Goal: Task Accomplishment & Management: Manage account settings

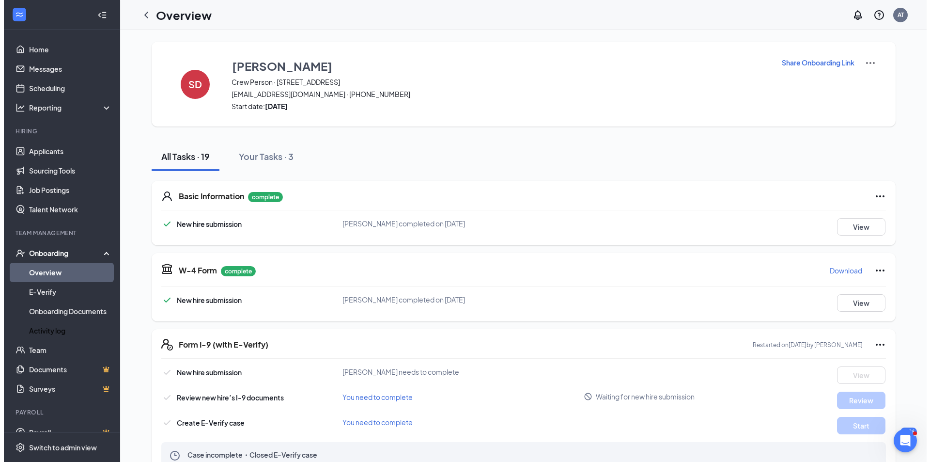
scroll to position [48, 0]
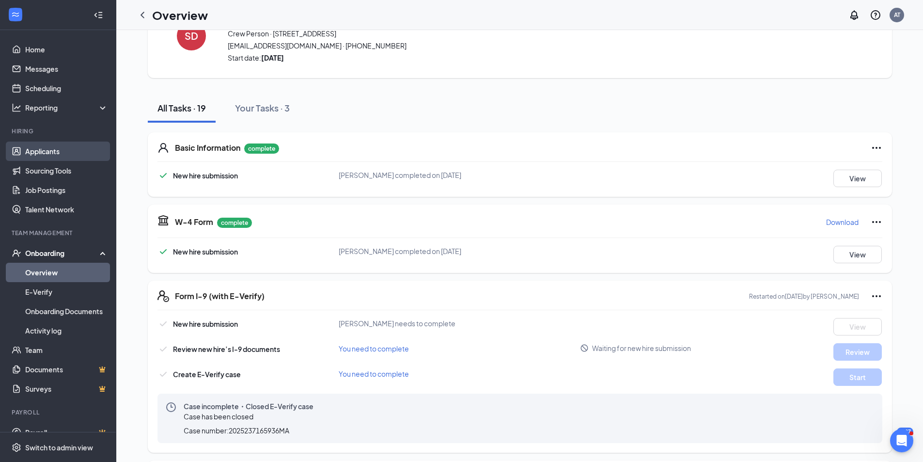
click at [67, 154] on link "Applicants" at bounding box center [66, 150] width 83 height 19
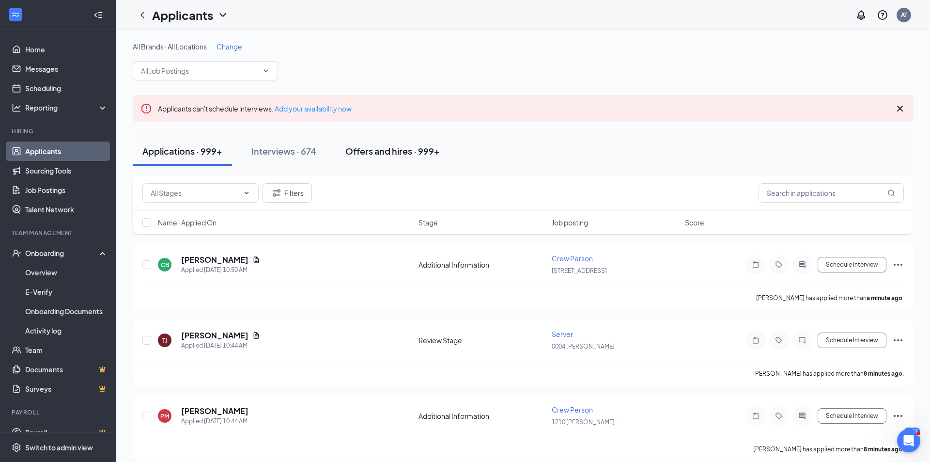
click at [349, 152] on div "Offers and hires · 999+" at bounding box center [392, 151] width 94 height 12
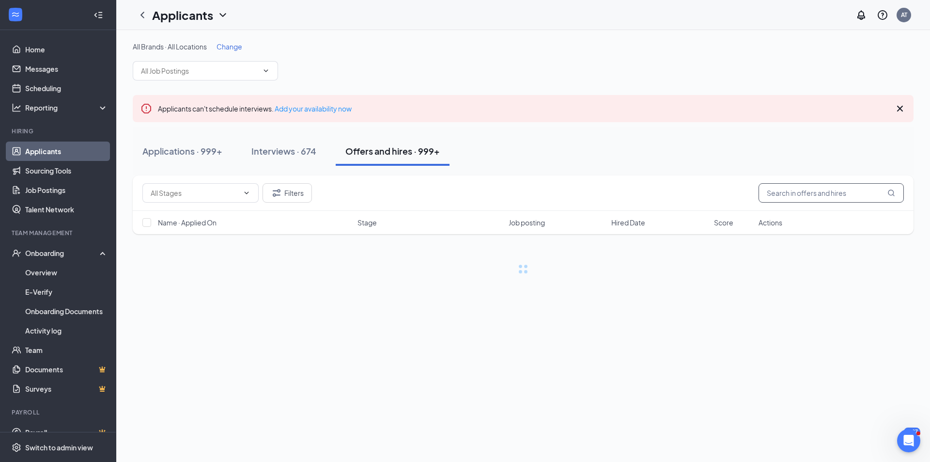
click at [819, 190] on input "text" at bounding box center [831, 192] width 145 height 19
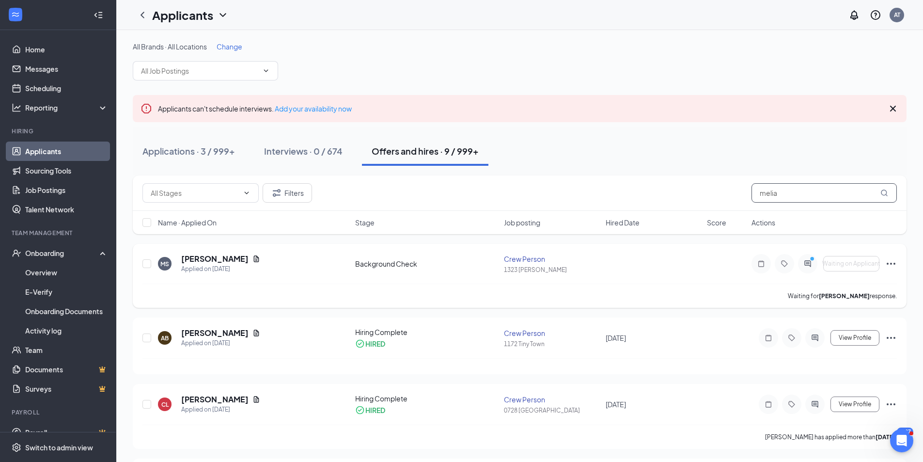
type input "melia"
click at [889, 262] on icon "Ellipses" at bounding box center [891, 264] width 12 height 12
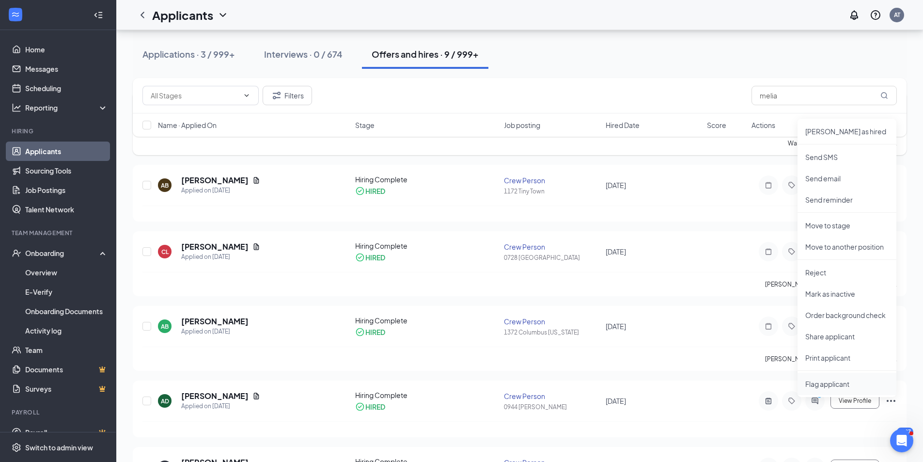
scroll to position [97, 0]
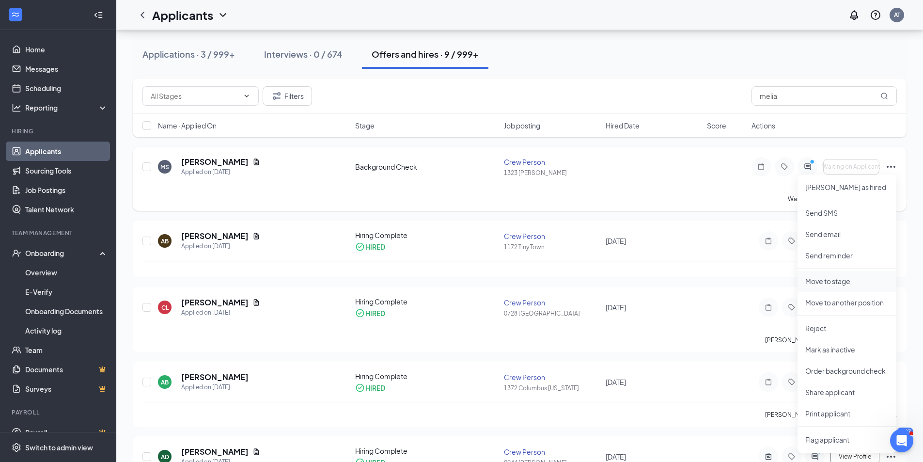
click at [839, 283] on p "Move to stage" at bounding box center [846, 281] width 83 height 10
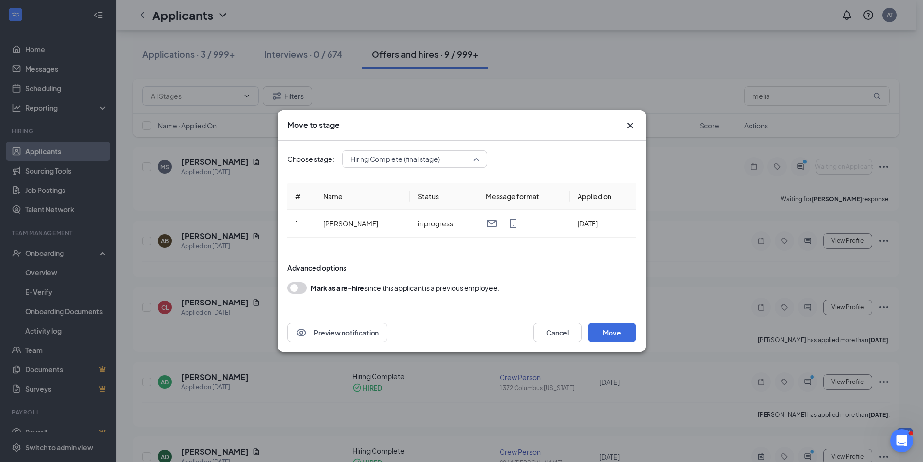
click at [423, 161] on span "Hiring Complete (final stage)" at bounding box center [395, 159] width 90 height 15
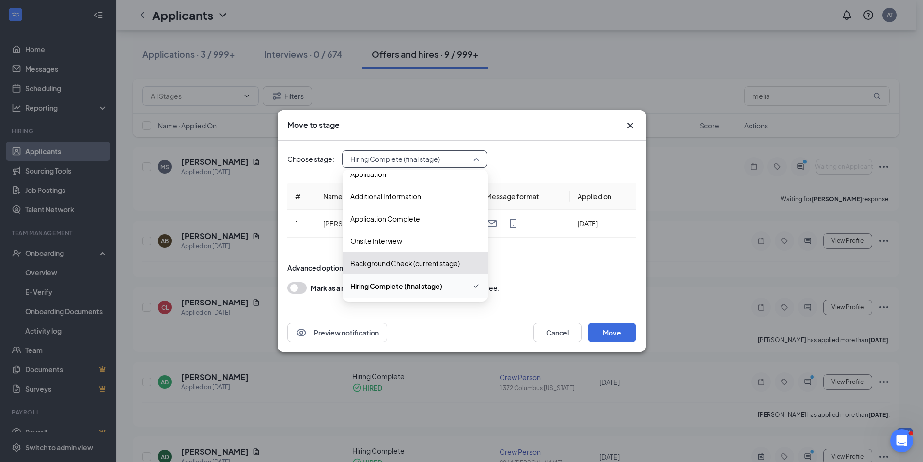
click at [423, 161] on span "Hiring Complete (final stage)" at bounding box center [395, 159] width 90 height 15
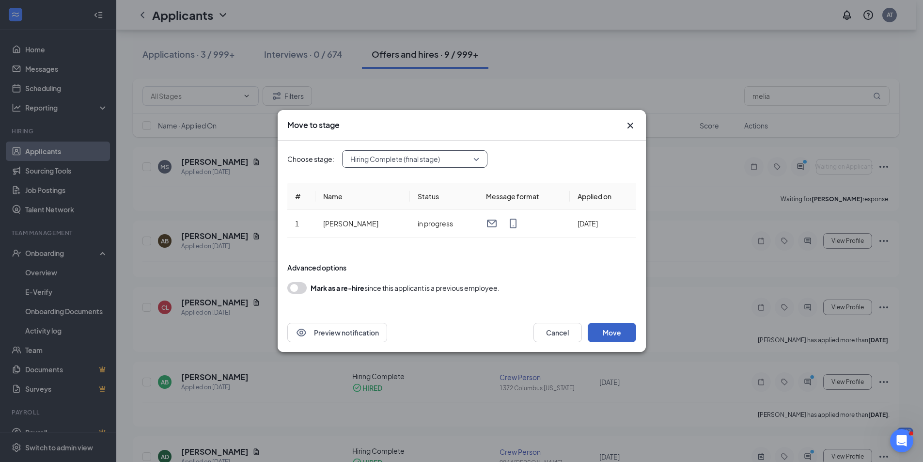
click at [603, 329] on button "Move" at bounding box center [612, 332] width 48 height 19
